Goal: Transaction & Acquisition: Subscribe to service/newsletter

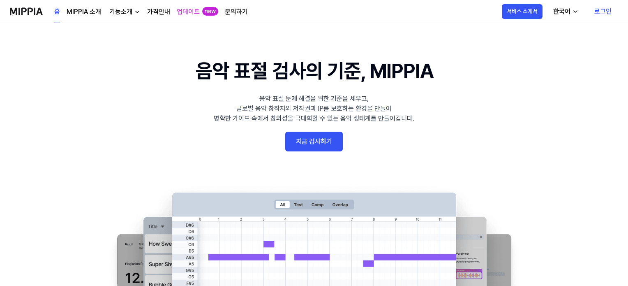
click at [319, 146] on link "지금 검사하기" at bounding box center [314, 142] width 58 height 20
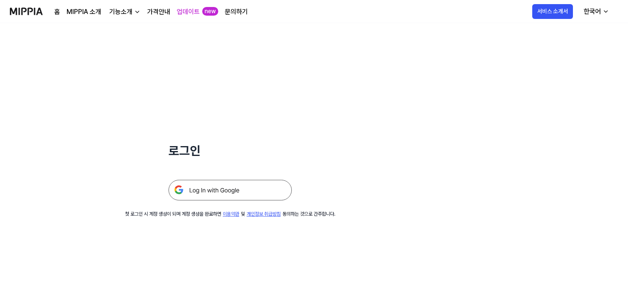
click at [237, 194] on img at bounding box center [229, 190] width 123 height 21
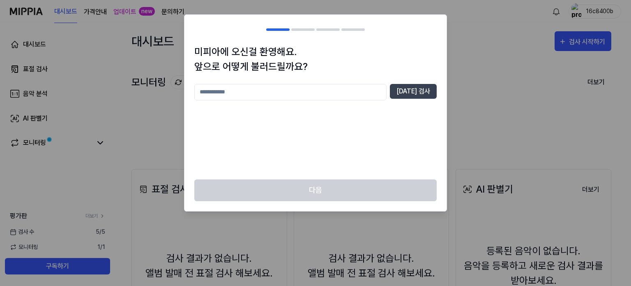
click at [278, 97] on input "text" at bounding box center [290, 92] width 192 height 16
type input "**"
click at [414, 90] on button "중복 검사" at bounding box center [413, 91] width 47 height 15
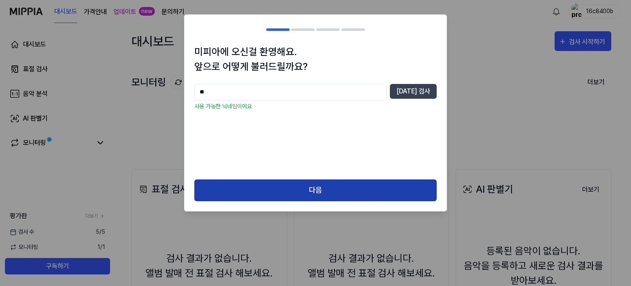
click at [310, 185] on button "다음" at bounding box center [315, 190] width 242 height 22
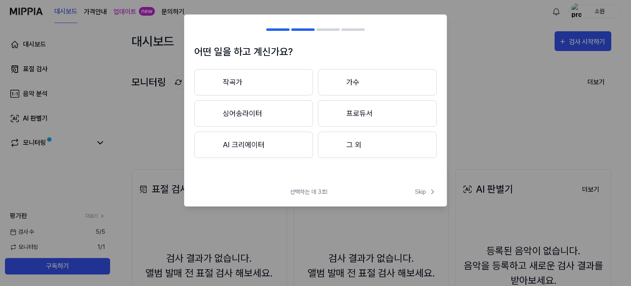
click at [268, 91] on button "작곡가" at bounding box center [253, 82] width 119 height 26
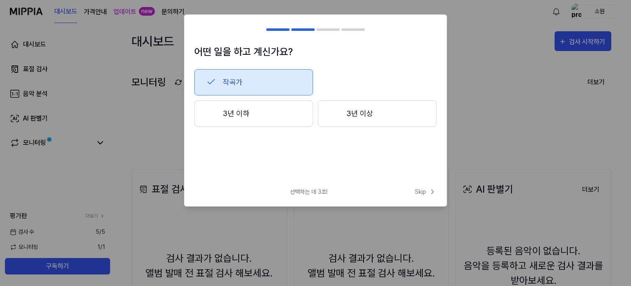
click at [370, 116] on button "3년 이상" at bounding box center [377, 113] width 119 height 26
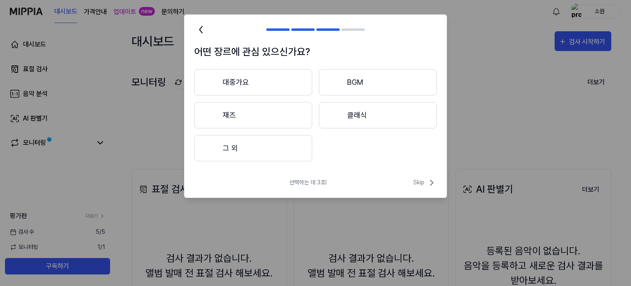
click at [285, 154] on button "그 외" at bounding box center [253, 148] width 118 height 26
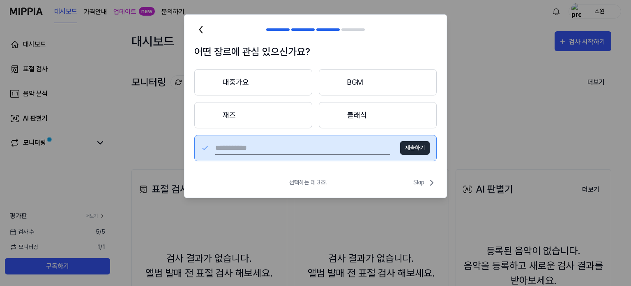
click at [274, 118] on button "재즈" at bounding box center [253, 115] width 118 height 26
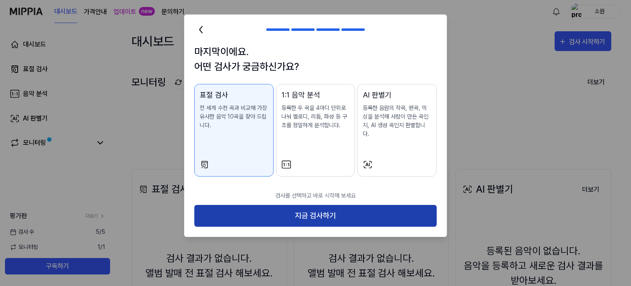
click at [312, 205] on button "지금 검사하기" at bounding box center [315, 216] width 242 height 22
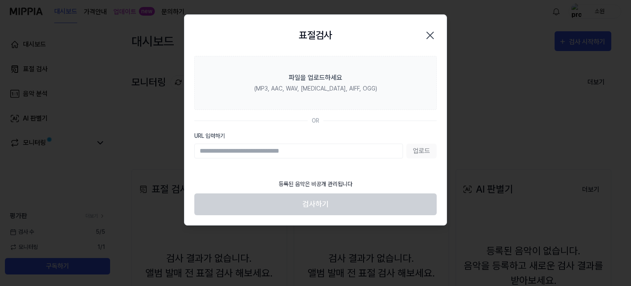
click at [304, 156] on input "URL 입력하기" at bounding box center [298, 150] width 209 height 15
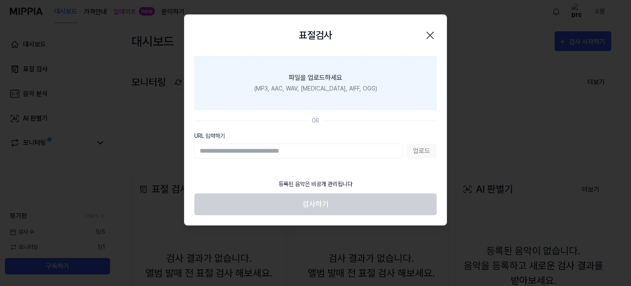
click at [324, 92] on div "(MP3, AAC, WAV, FLAC, AIFF, OGG)" at bounding box center [315, 88] width 123 height 9
click at [0, 0] on input "파일을 업로드하세요 (MP3, AAC, WAV, FLAC, AIFF, OGG)" at bounding box center [0, 0] width 0 height 0
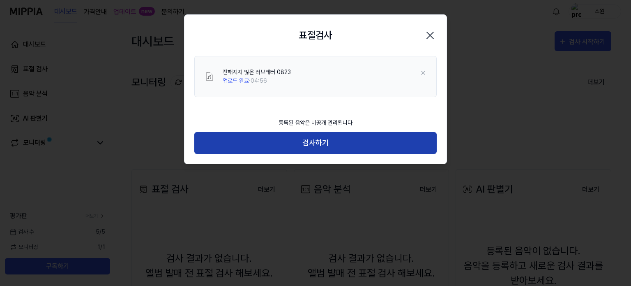
click at [322, 138] on button "검사하기" at bounding box center [315, 143] width 242 height 22
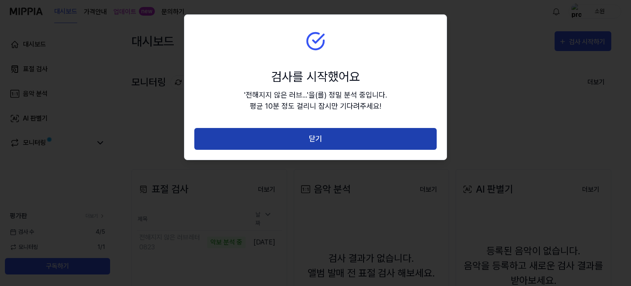
click at [330, 139] on button "닫기" at bounding box center [315, 139] width 242 height 22
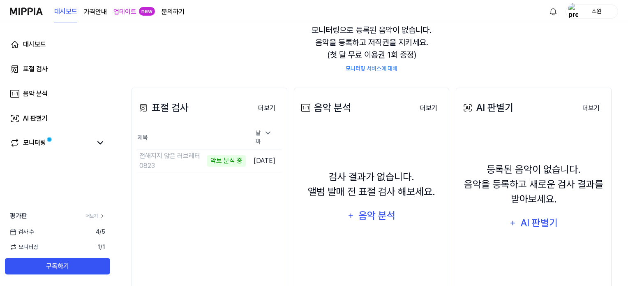
scroll to position [82, 0]
click at [87, 146] on link "모니터링" at bounding box center [51, 143] width 82 height 10
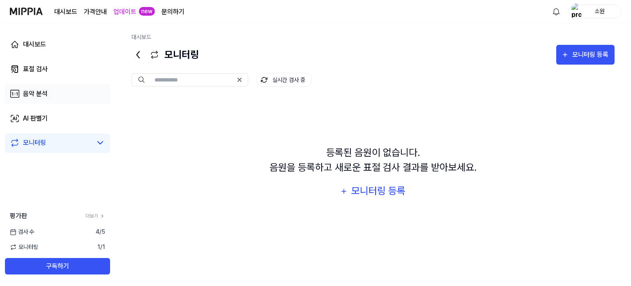
click at [60, 88] on link "음악 분석" at bounding box center [57, 94] width 105 height 20
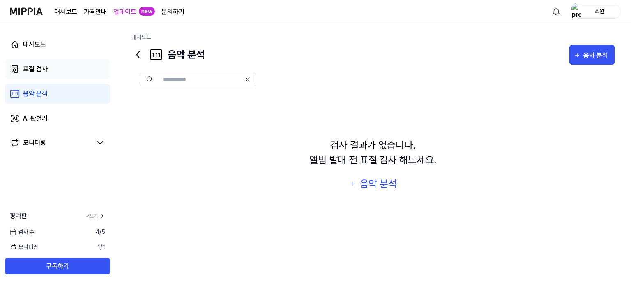
click at [69, 73] on link "표절 검사" at bounding box center [57, 69] width 105 height 20
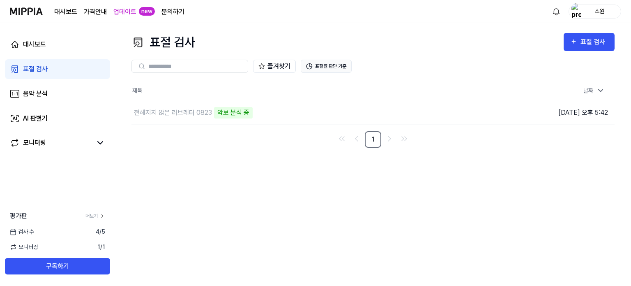
click at [339, 70] on button "표절률 판단 기준" at bounding box center [326, 66] width 51 height 13
click at [342, 67] on button "표절률 판단 기준" at bounding box center [326, 66] width 51 height 13
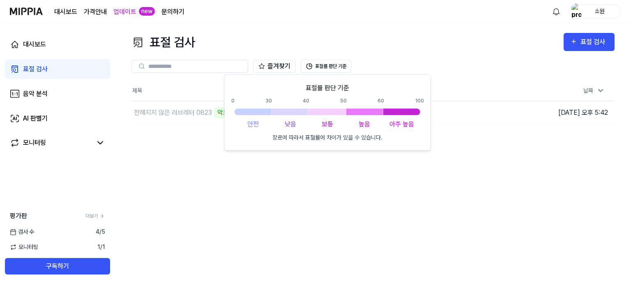
click at [432, 58] on div "즐겨찾기 표절률 판단 기준" at bounding box center [373, 66] width 483 height 30
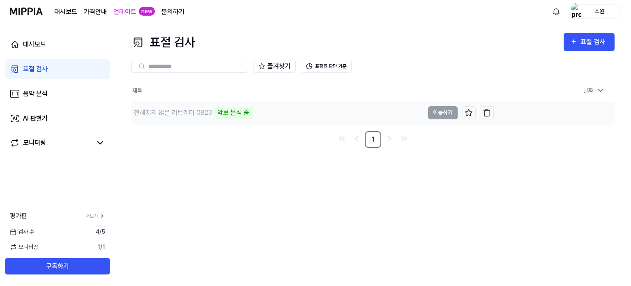
click at [445, 116] on td "전해지지 않은 러브레터 0823 악보 분석 중 이동하기" at bounding box center [313, 112] width 362 height 23
click at [319, 67] on button "표절률 판단 기준" at bounding box center [326, 66] width 51 height 13
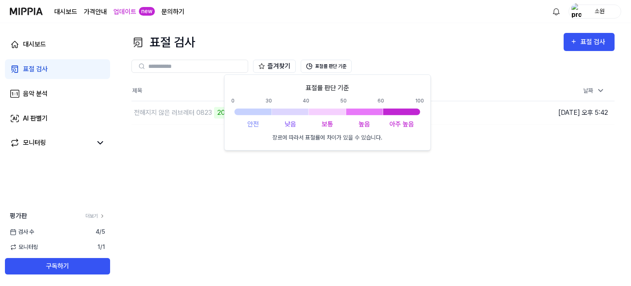
click at [309, 185] on div "표절 검사 표절 검사 표절 검사 음악 분석 AI 판별기 즐겨찾기 표절률 판단 기준 제목 날짜 전해지지 않은 러브레터 0823 20% 이동하기 …" at bounding box center [373, 154] width 516 height 263
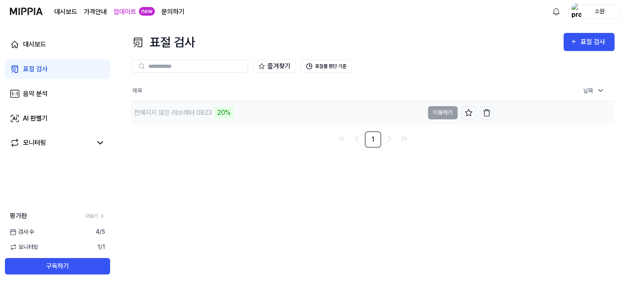
click at [440, 113] on td "전해지지 않은 러브레터 0823 20% 이동하기" at bounding box center [313, 112] width 362 height 23
click at [441, 108] on button "이동하기" at bounding box center [443, 112] width 30 height 13
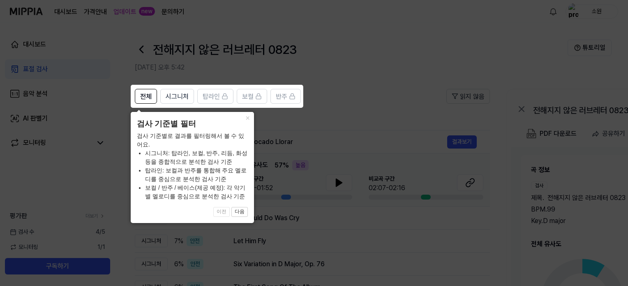
click at [327, 125] on icon at bounding box center [315, 143] width 631 height 286
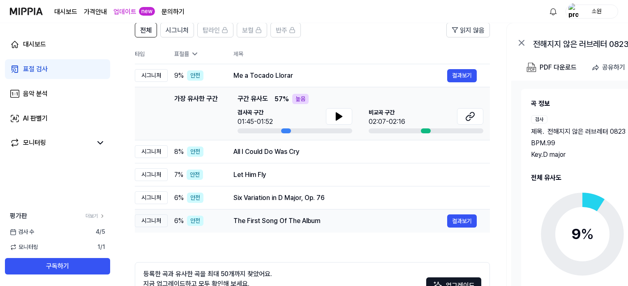
scroll to position [46, 0]
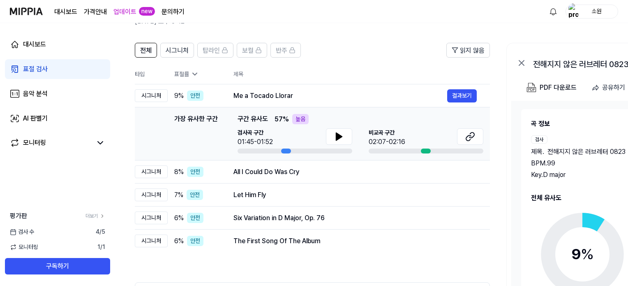
click at [296, 119] on div "높음" at bounding box center [300, 119] width 16 height 10
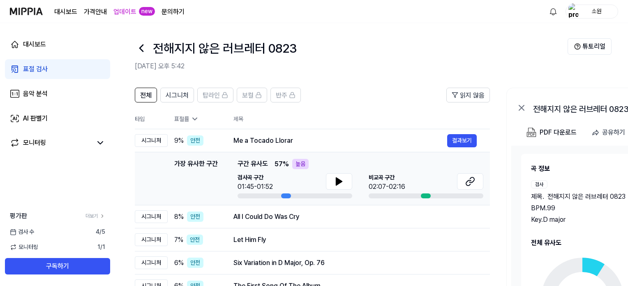
scroll to position [0, 0]
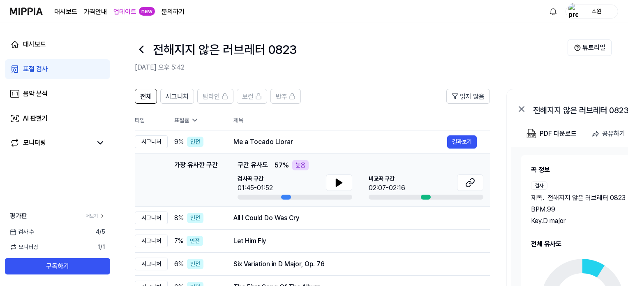
click at [299, 165] on div "높음" at bounding box center [300, 165] width 16 height 10
drag, startPoint x: 272, startPoint y: 166, endPoint x: 295, endPoint y: 166, distance: 23.4
click at [293, 166] on div "가장 유사한 구간 구간 유사도 57 % 높음" at bounding box center [361, 165] width 246 height 10
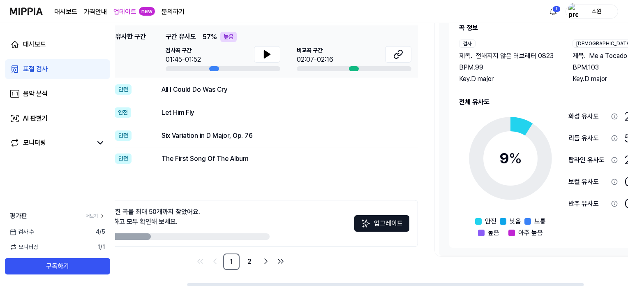
scroll to position [0, 150]
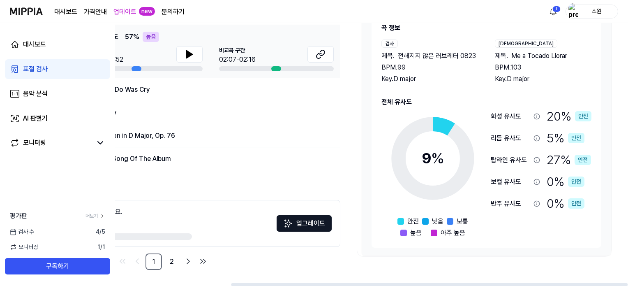
drag, startPoint x: 256, startPoint y: 283, endPoint x: 427, endPoint y: 287, distance: 171.4
click at [427, 285] on div at bounding box center [429, 284] width 397 height 3
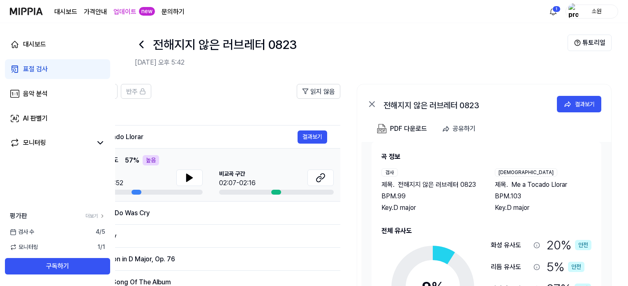
scroll to position [0, 0]
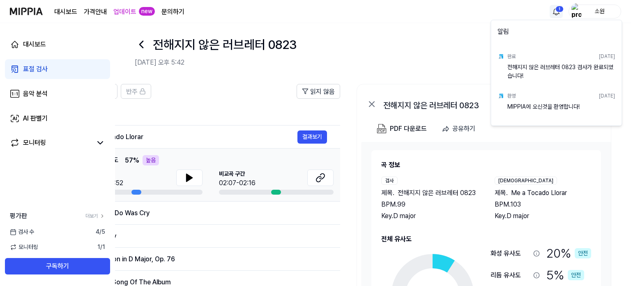
click at [556, 13] on html "대시보드 가격안내 업데이트 new 문의하기 1 소원 대시보드 표절 검사 음악 분석 AI 판별기 모니터링 평가판 더보기 검사 수 4 / 5 모니…" at bounding box center [315, 138] width 631 height 286
click at [489, 127] on html "대시보드 가격안내 업데이트 new 문의하기 소원 대시보드 표절 검사 음악 분석 AI 판별기 모니터링 평가판 더보기 검사 수 4 / 5 모니터링…" at bounding box center [315, 138] width 631 height 286
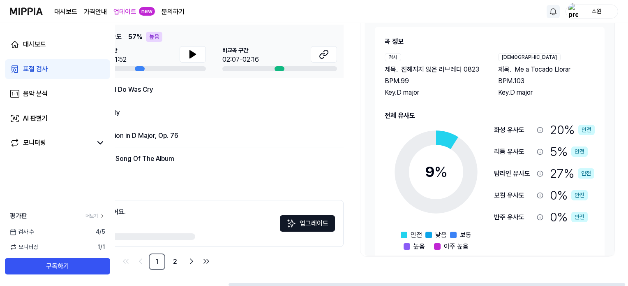
scroll to position [5, 0]
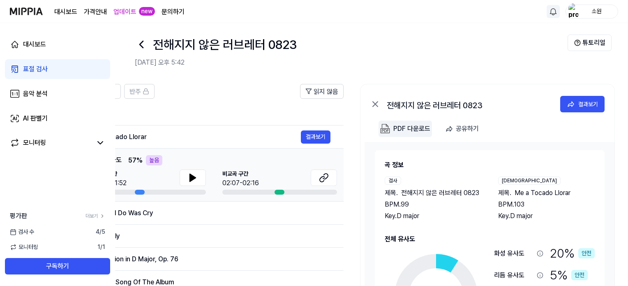
click at [420, 128] on div "PDF 다운로드" at bounding box center [411, 128] width 37 height 11
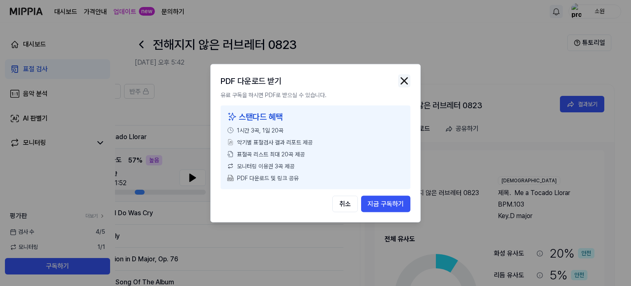
click at [407, 78] on img "button" at bounding box center [404, 80] width 12 height 12
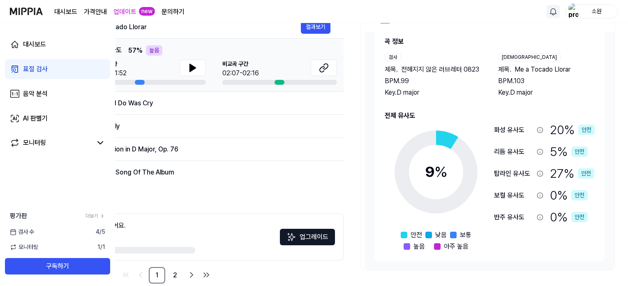
scroll to position [128, 0]
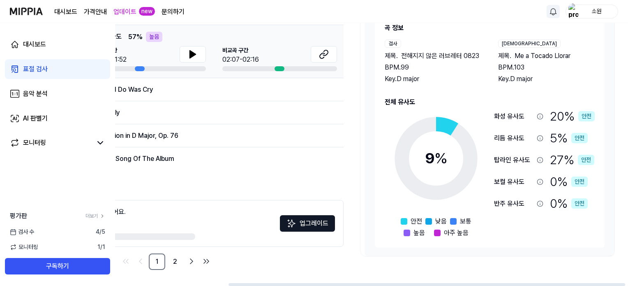
click at [540, 118] on icon at bounding box center [540, 116] width 7 height 7
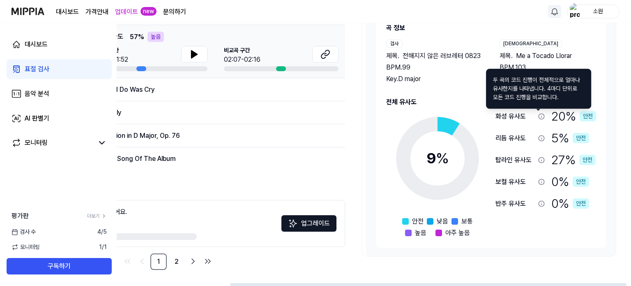
scroll to position [0, 0]
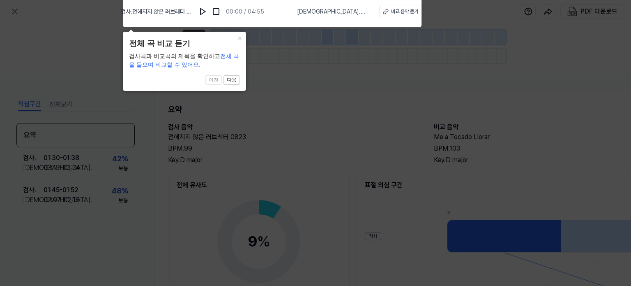
click at [319, 119] on icon at bounding box center [315, 141] width 631 height 290
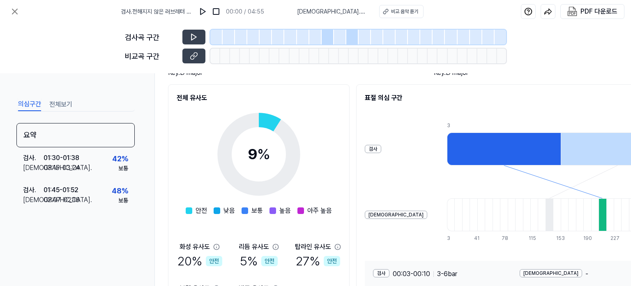
scroll to position [155, 0]
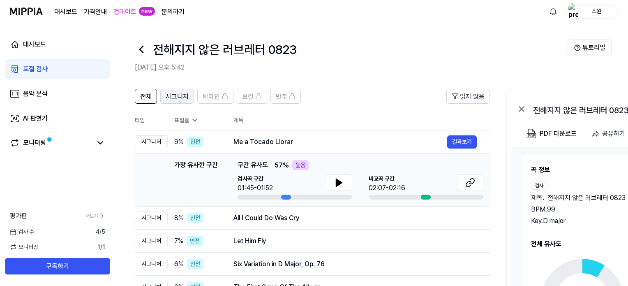
click at [178, 97] on span "시그니처" at bounding box center [177, 97] width 23 height 10
click at [153, 95] on button "전체" at bounding box center [146, 96] width 22 height 15
click at [124, 10] on link "업데이트" at bounding box center [124, 12] width 23 height 10
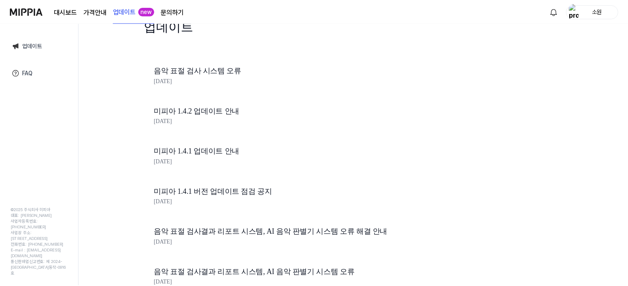
scroll to position [41, 0]
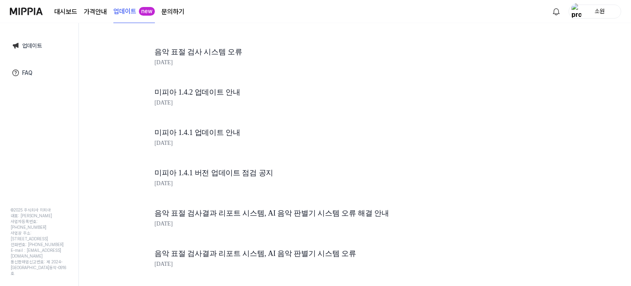
click at [17, 14] on img at bounding box center [26, 11] width 33 height 23
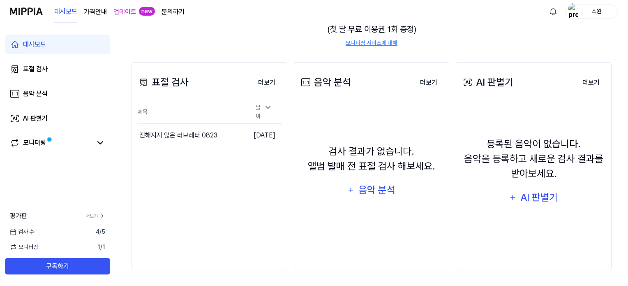
scroll to position [0, 0]
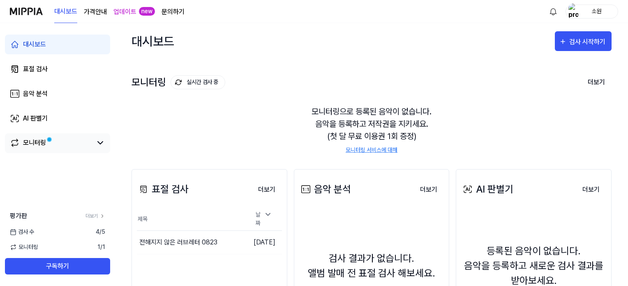
click at [47, 142] on span at bounding box center [48, 139] width 5 height 5
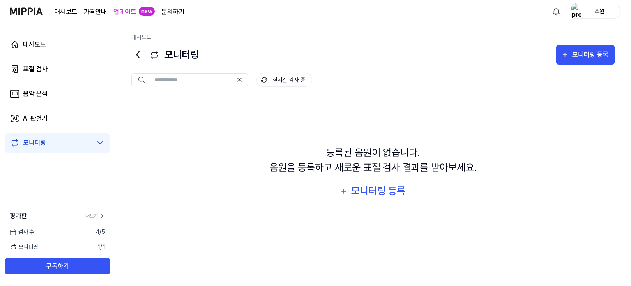
click at [594, 14] on div "소원" at bounding box center [600, 11] width 32 height 9
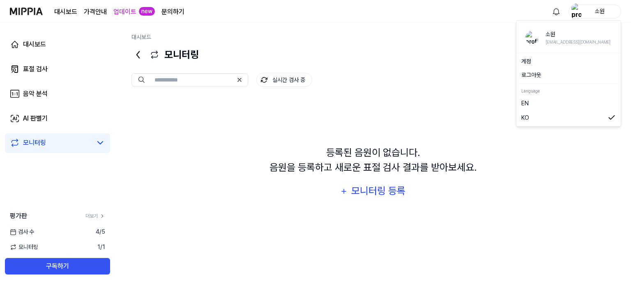
click at [543, 65] on link "계정" at bounding box center [569, 61] width 95 height 9
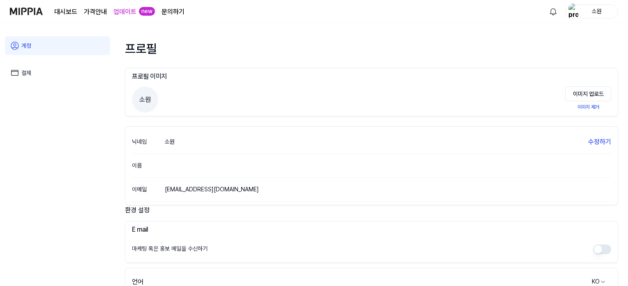
click at [25, 13] on img at bounding box center [26, 11] width 33 height 23
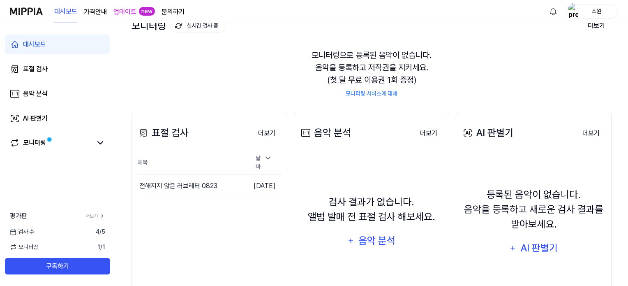
scroll to position [107, 0]
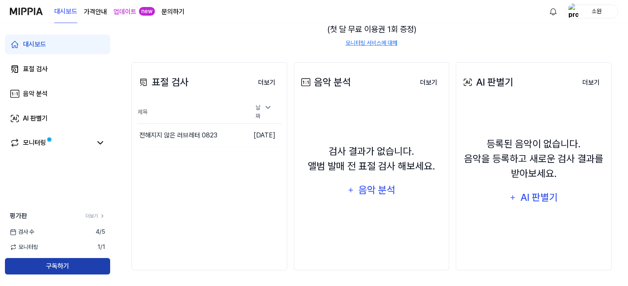
click at [81, 263] on button "구독하기" at bounding box center [57, 266] width 105 height 16
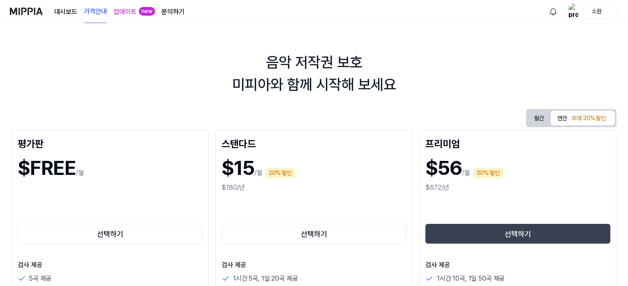
scroll to position [0, 0]
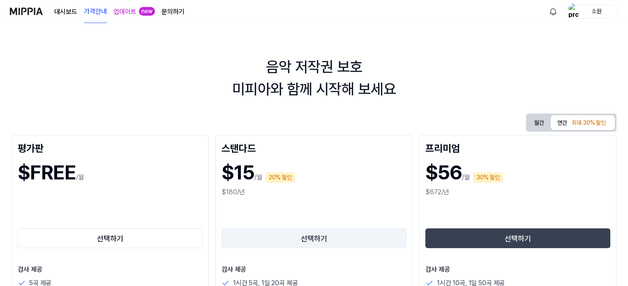
click at [338, 239] on button "선택하기" at bounding box center [314, 238] width 185 height 20
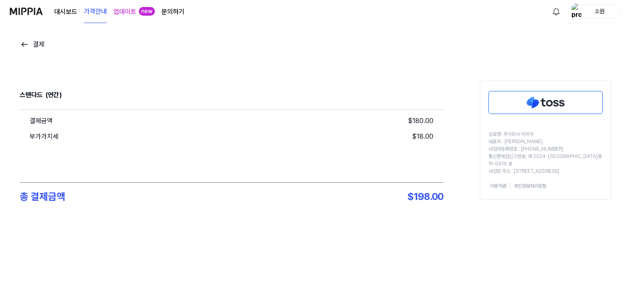
click at [24, 42] on img at bounding box center [25, 44] width 10 height 10
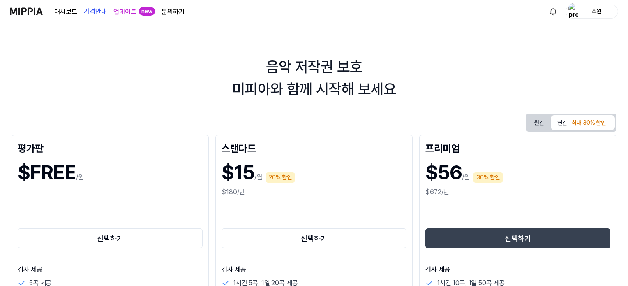
click at [536, 123] on button "월간" at bounding box center [539, 122] width 23 height 15
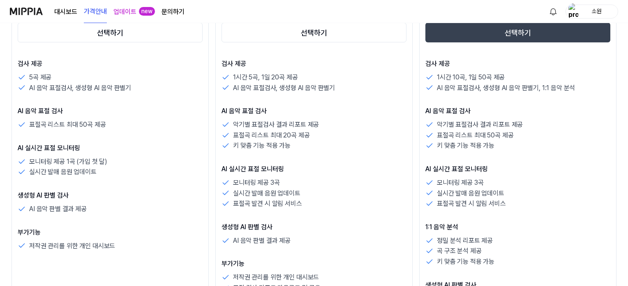
scroll to position [41, 0]
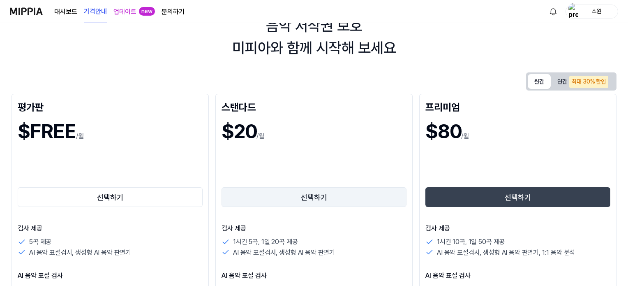
click at [327, 205] on button "선택하기" at bounding box center [314, 197] width 185 height 20
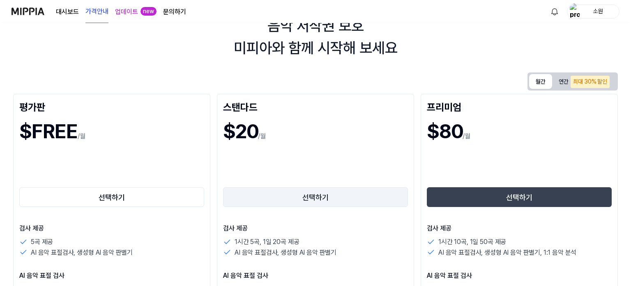
scroll to position [0, 0]
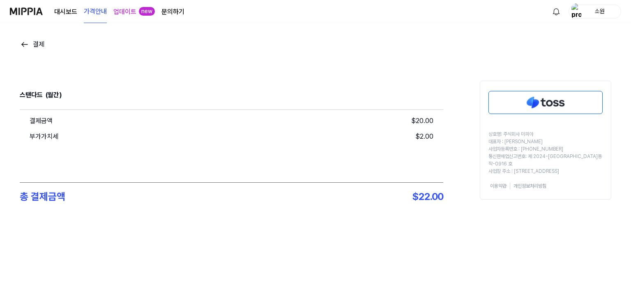
click at [28, 16] on img at bounding box center [26, 11] width 33 height 23
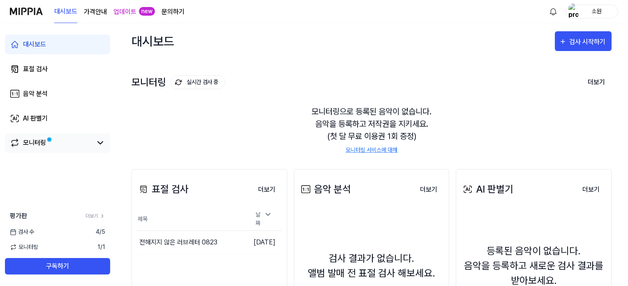
click at [59, 144] on link "모니터링" at bounding box center [51, 143] width 82 height 10
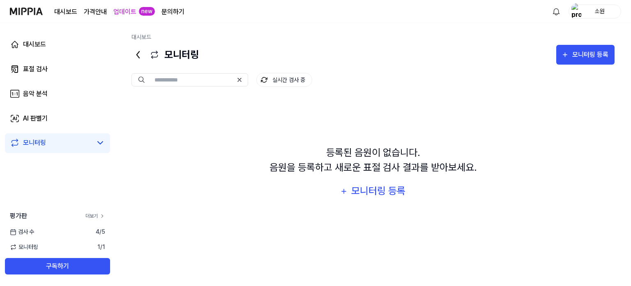
click at [97, 215] on link "더보기" at bounding box center [95, 215] width 20 height 7
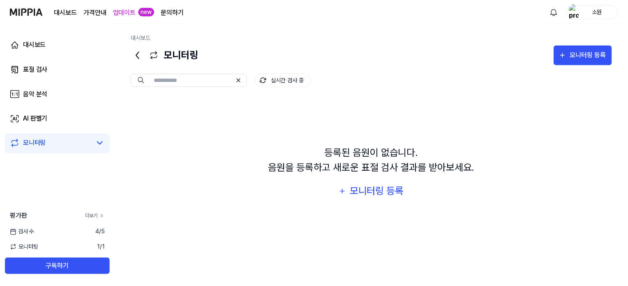
scroll to position [39, 0]
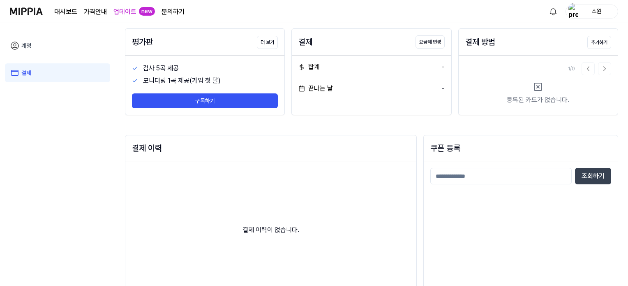
click at [195, 54] on div "평가판 더 보기" at bounding box center [204, 42] width 159 height 26
click at [56, 48] on link "계정" at bounding box center [57, 45] width 105 height 19
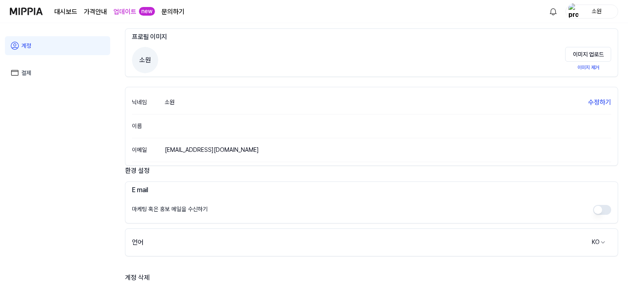
click at [32, 12] on img at bounding box center [26, 11] width 33 height 23
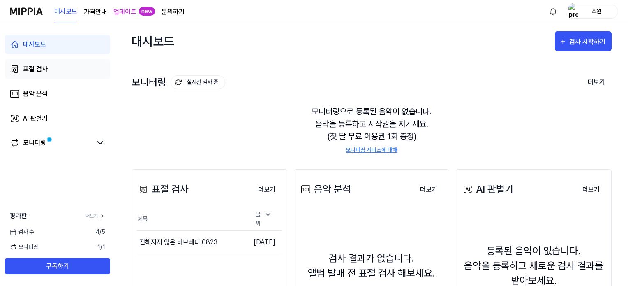
click at [58, 72] on link "표절 검사" at bounding box center [57, 69] width 105 height 20
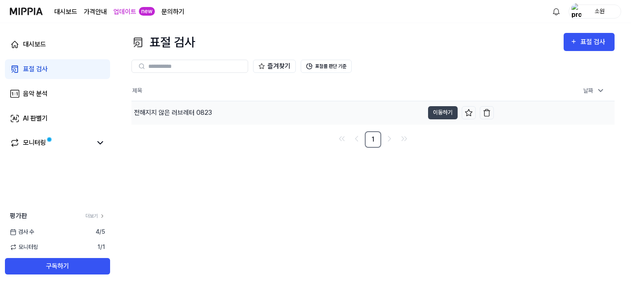
click at [366, 114] on div "전해지지 않은 러브레터 0823" at bounding box center [278, 112] width 293 height 23
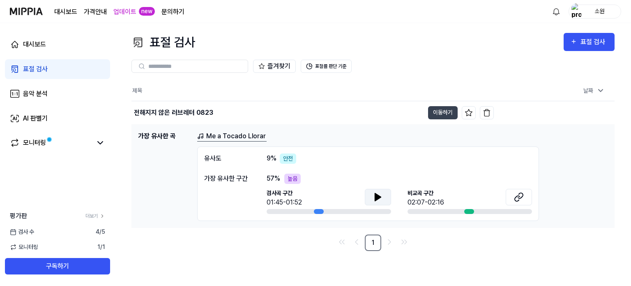
click at [377, 195] on icon at bounding box center [378, 196] width 6 height 7
click at [519, 197] on icon at bounding box center [520, 195] width 5 height 5
click at [285, 155] on div "안전" at bounding box center [288, 158] width 16 height 10
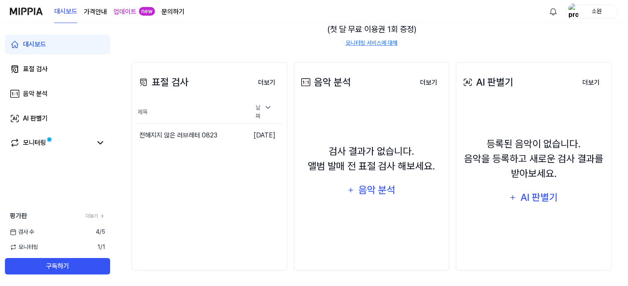
scroll to position [107, 0]
click at [218, 133] on button "이동하기" at bounding box center [231, 135] width 30 height 13
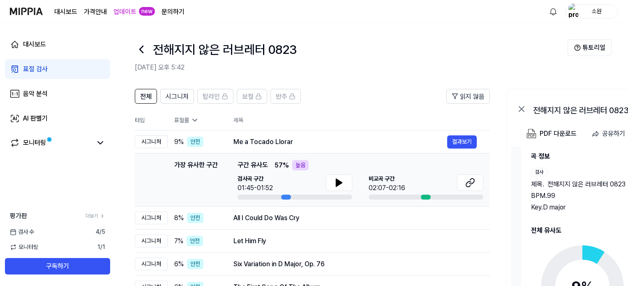
scroll to position [128, 0]
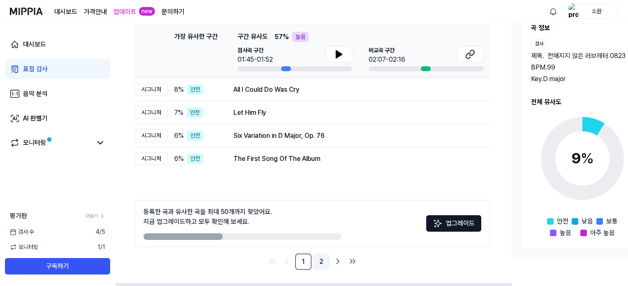
click at [322, 260] on link "2" at bounding box center [321, 261] width 16 height 16
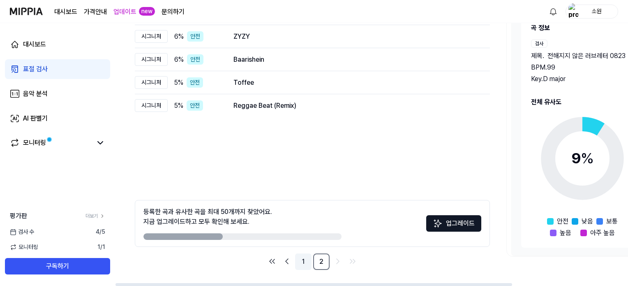
click at [301, 265] on link "1" at bounding box center [303, 261] width 16 height 16
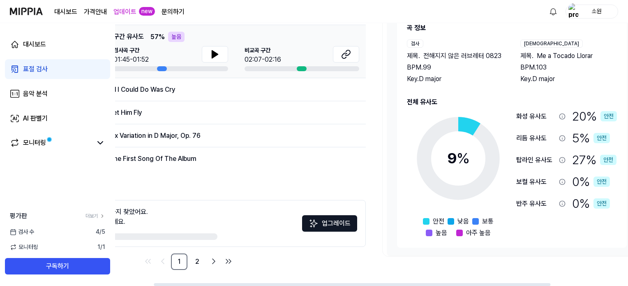
scroll to position [0, 150]
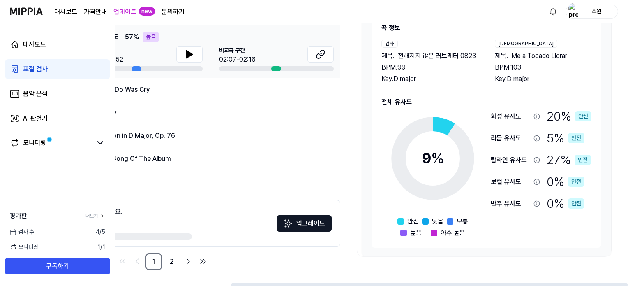
drag, startPoint x: 166, startPoint y: 285, endPoint x: 464, endPoint y: 223, distance: 303.9
click at [401, 284] on div at bounding box center [429, 284] width 397 height 3
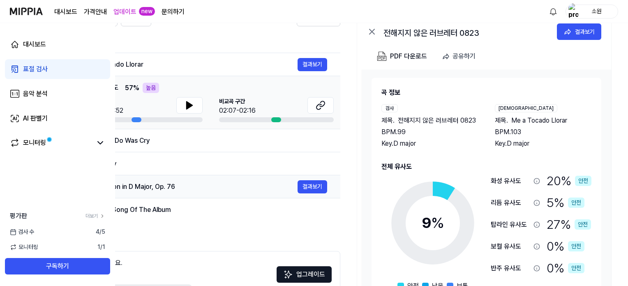
scroll to position [128, 0]
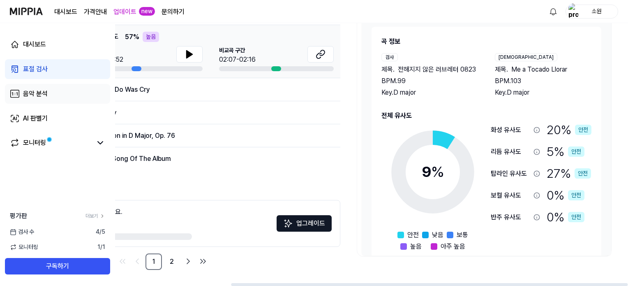
click at [71, 95] on link "음악 분석" at bounding box center [57, 94] width 105 height 20
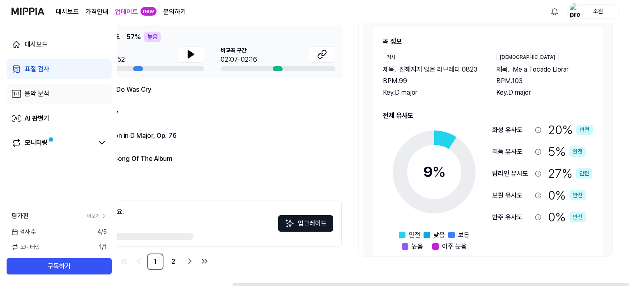
scroll to position [0, 0]
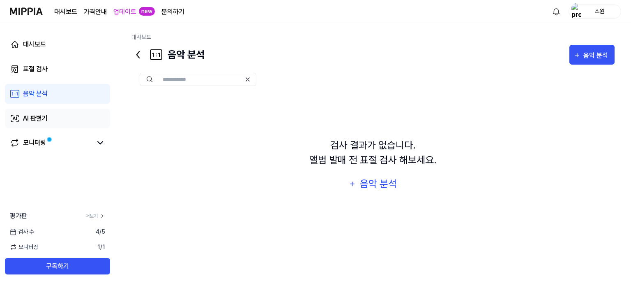
click at [68, 117] on link "AI 판별기" at bounding box center [57, 118] width 105 height 20
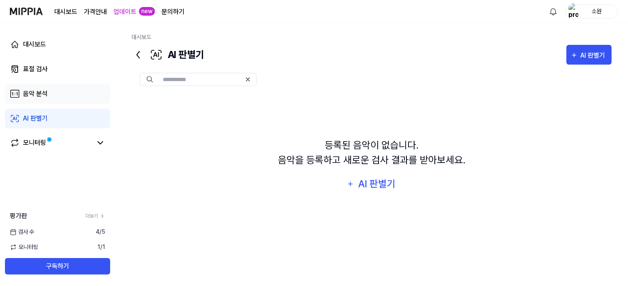
click at [74, 93] on link "음악 분석" at bounding box center [57, 94] width 105 height 20
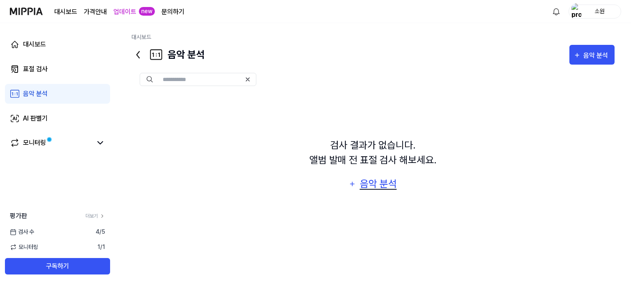
click at [380, 184] on div "음악 분석" at bounding box center [378, 184] width 39 height 16
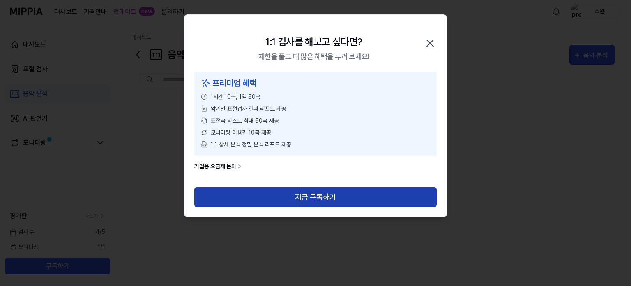
click at [332, 197] on button "지금 구독하기" at bounding box center [315, 197] width 242 height 20
